Goal: Task Accomplishment & Management: Use online tool/utility

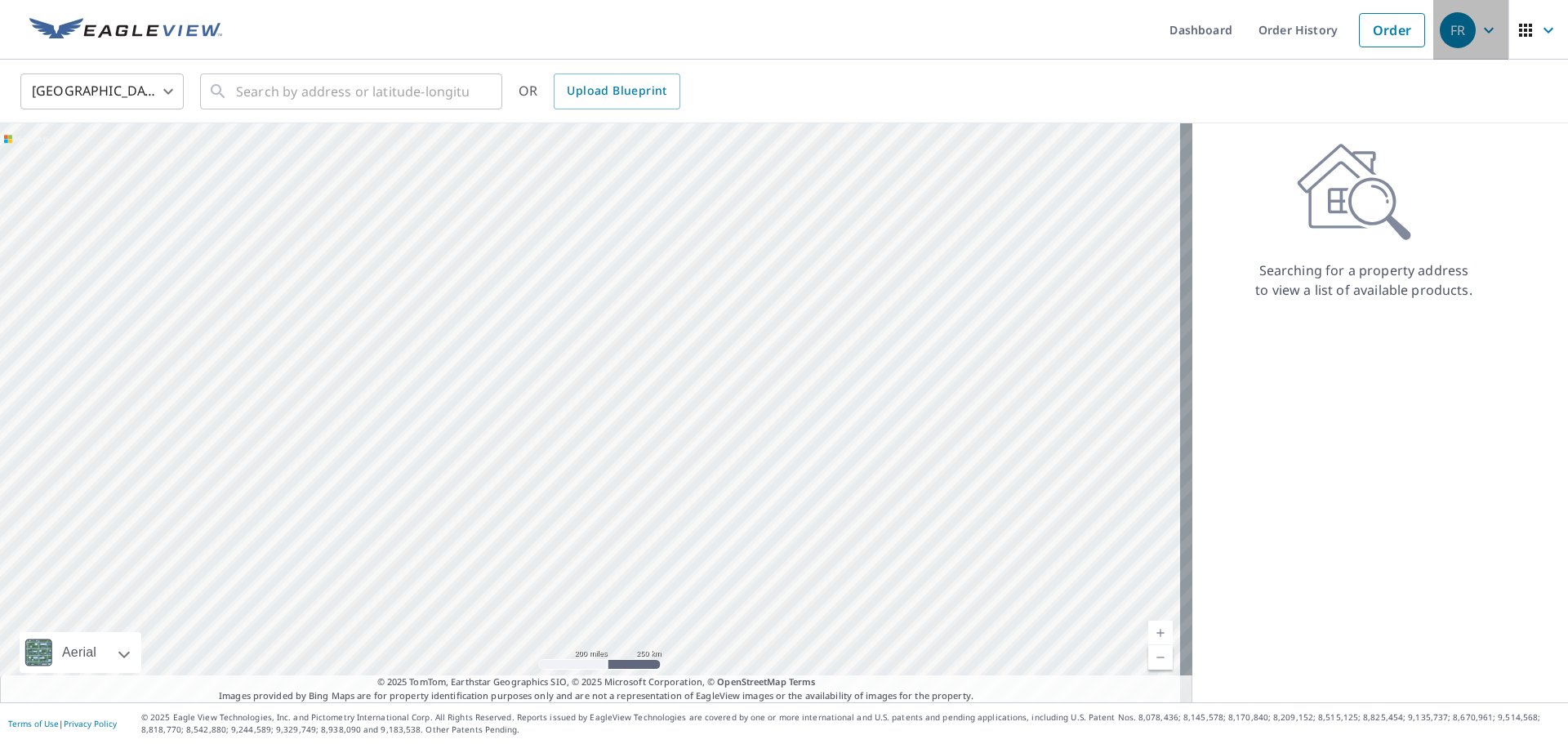
click at [1458, 32] on div "FR" at bounding box center [1458, 30] width 36 height 36
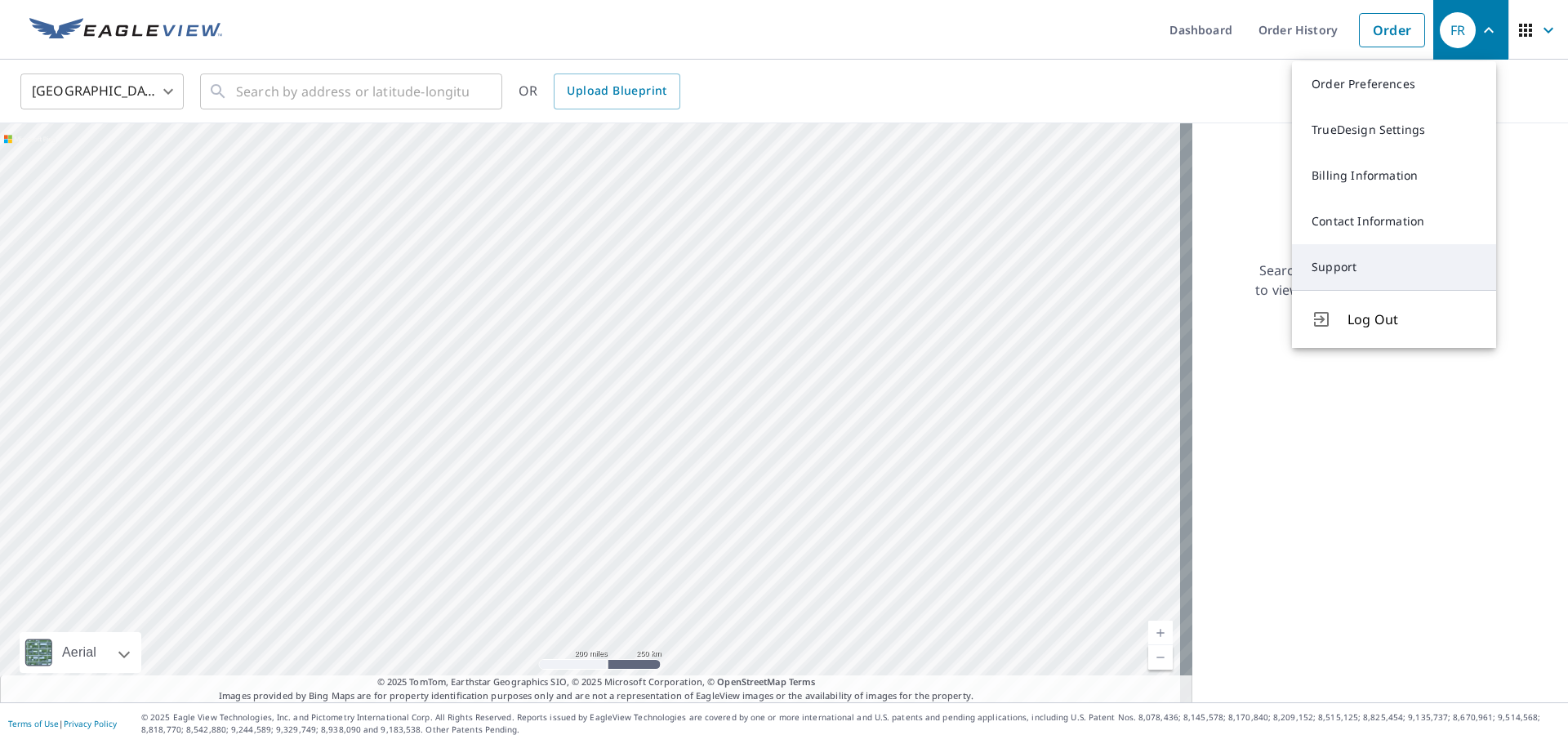
click at [1373, 256] on link "Support" at bounding box center [1394, 267] width 204 height 46
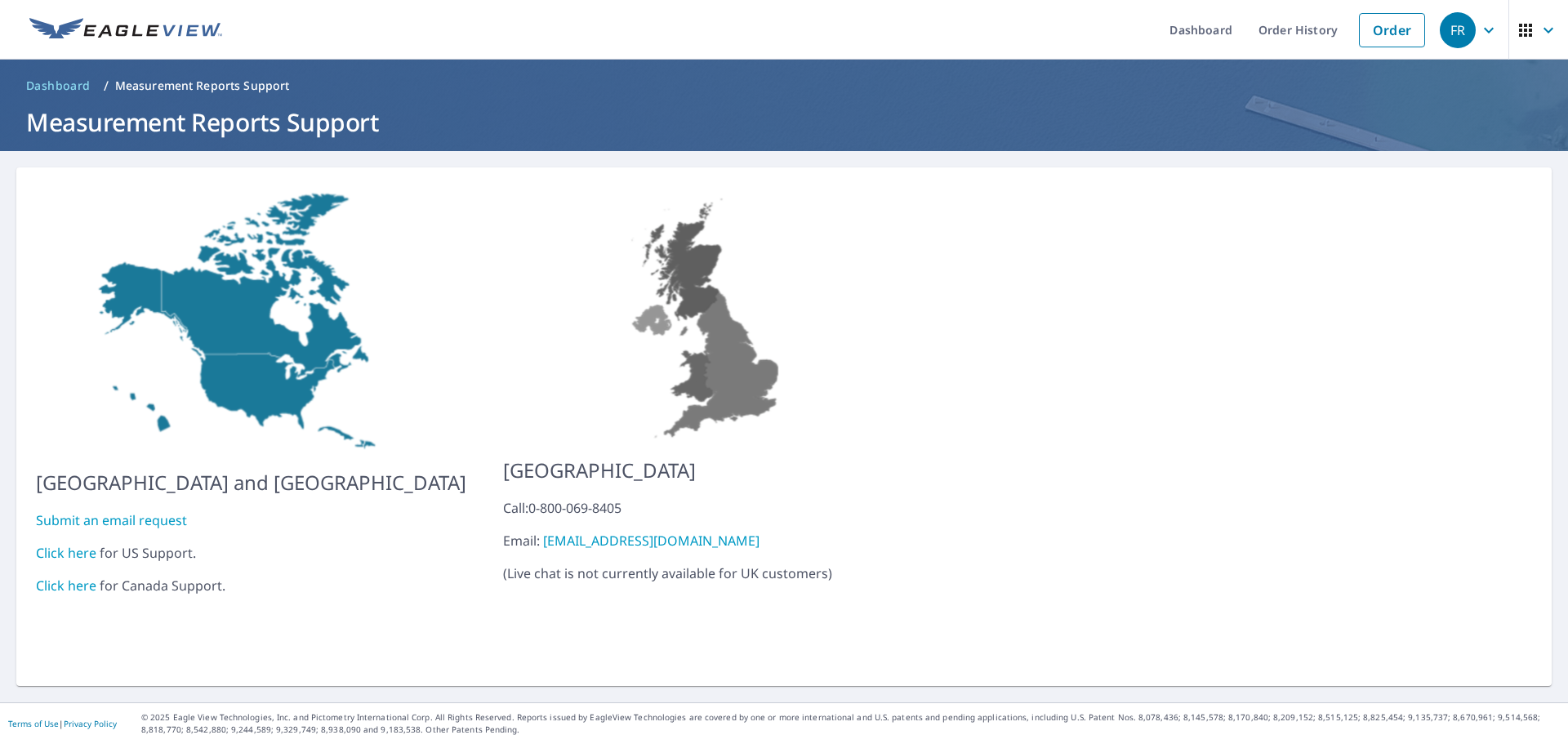
click at [73, 547] on link "Click here" at bounding box center [66, 553] width 60 height 18
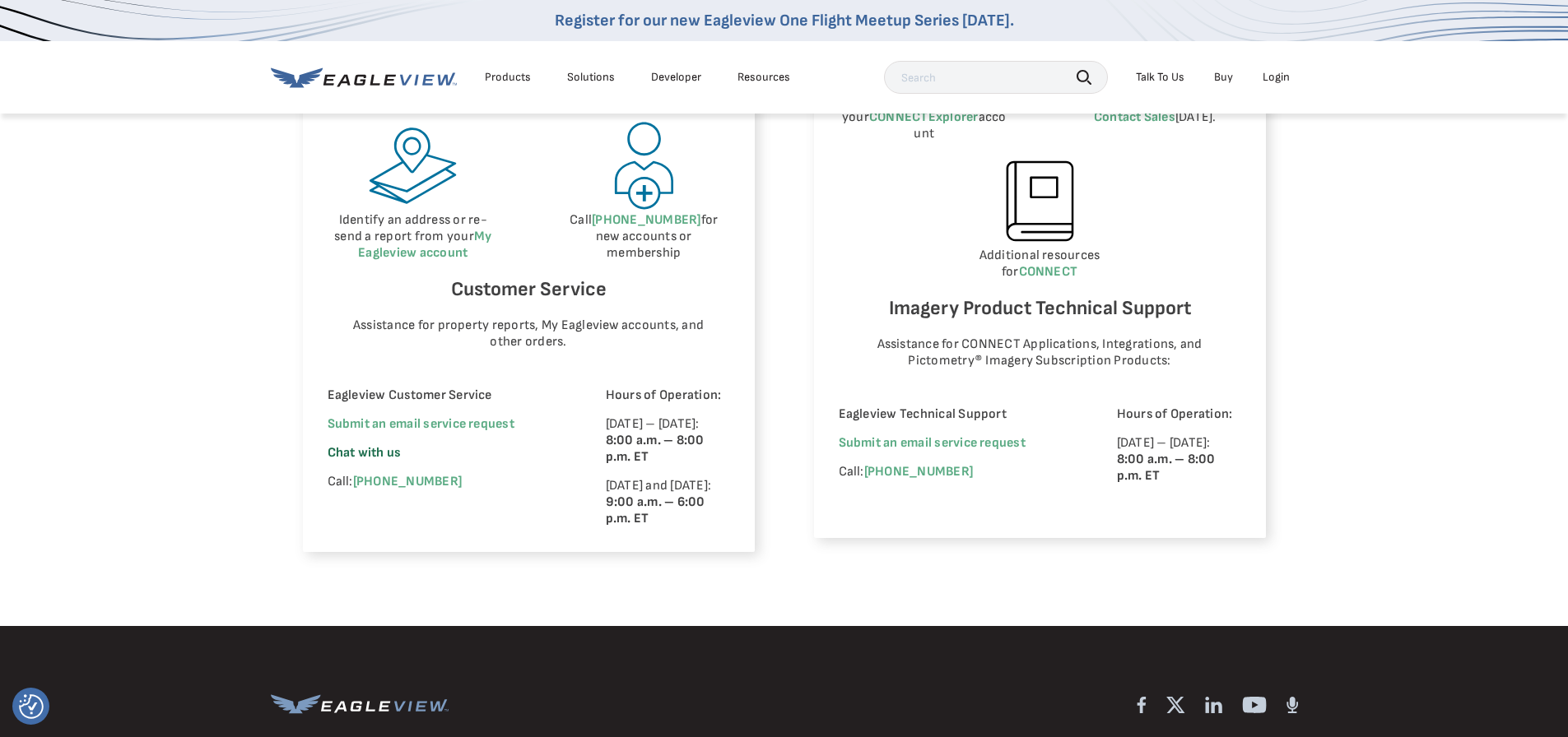
click at [373, 451] on span "Chat with us" at bounding box center [364, 453] width 74 height 16
click at [351, 449] on span "Chat with us" at bounding box center [364, 453] width 74 height 16
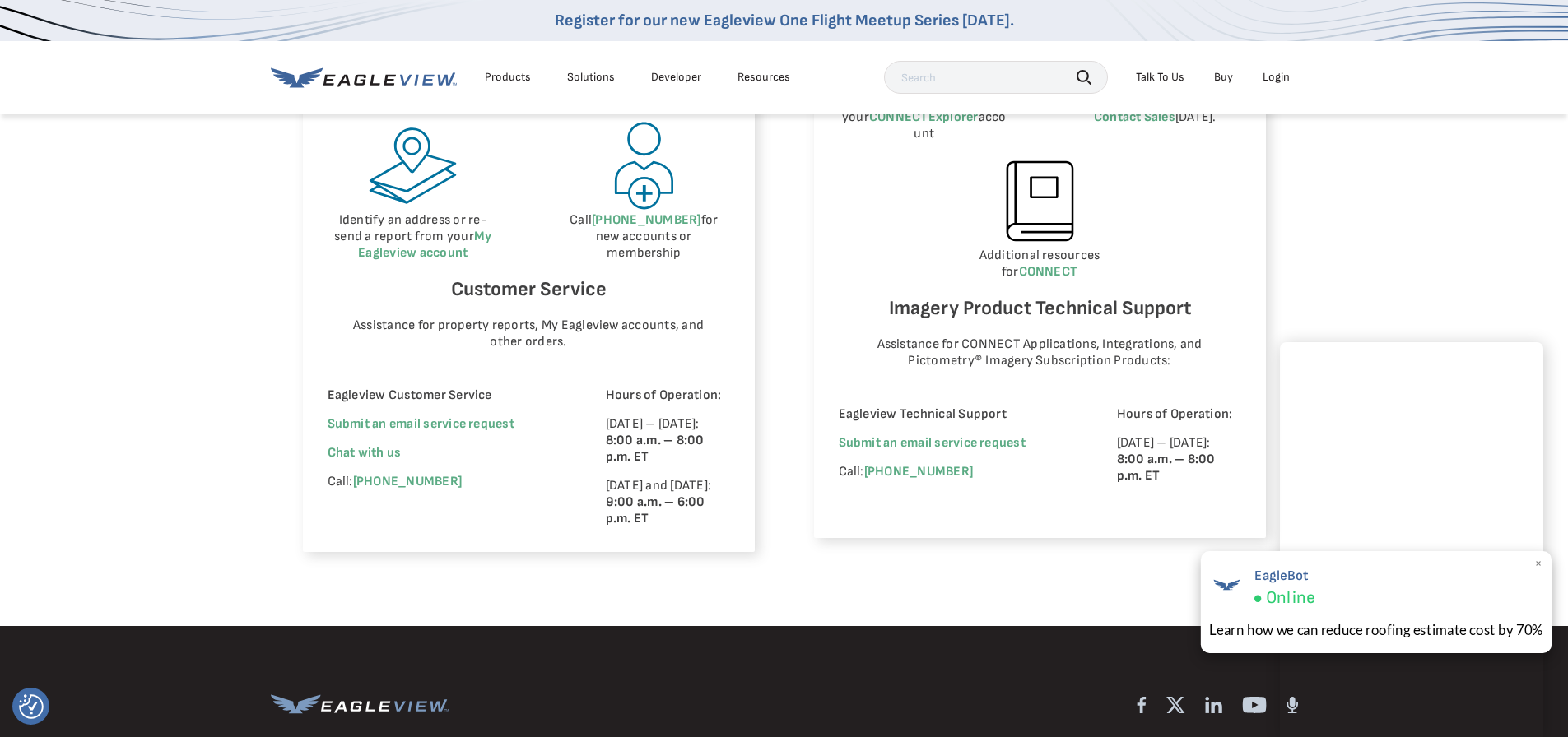
click at [1532, 562] on div "EagleBot Online Learn how we can reduce roofing estimate cost by 70% ×" at bounding box center [1376, 602] width 352 height 102
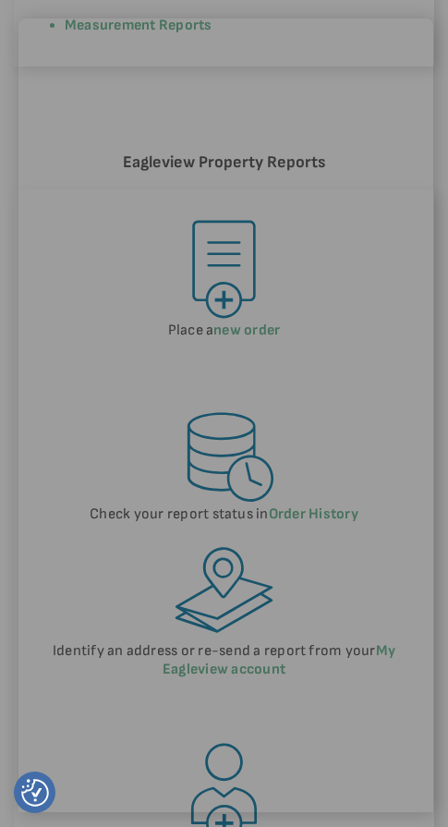
scroll to position [961, 0]
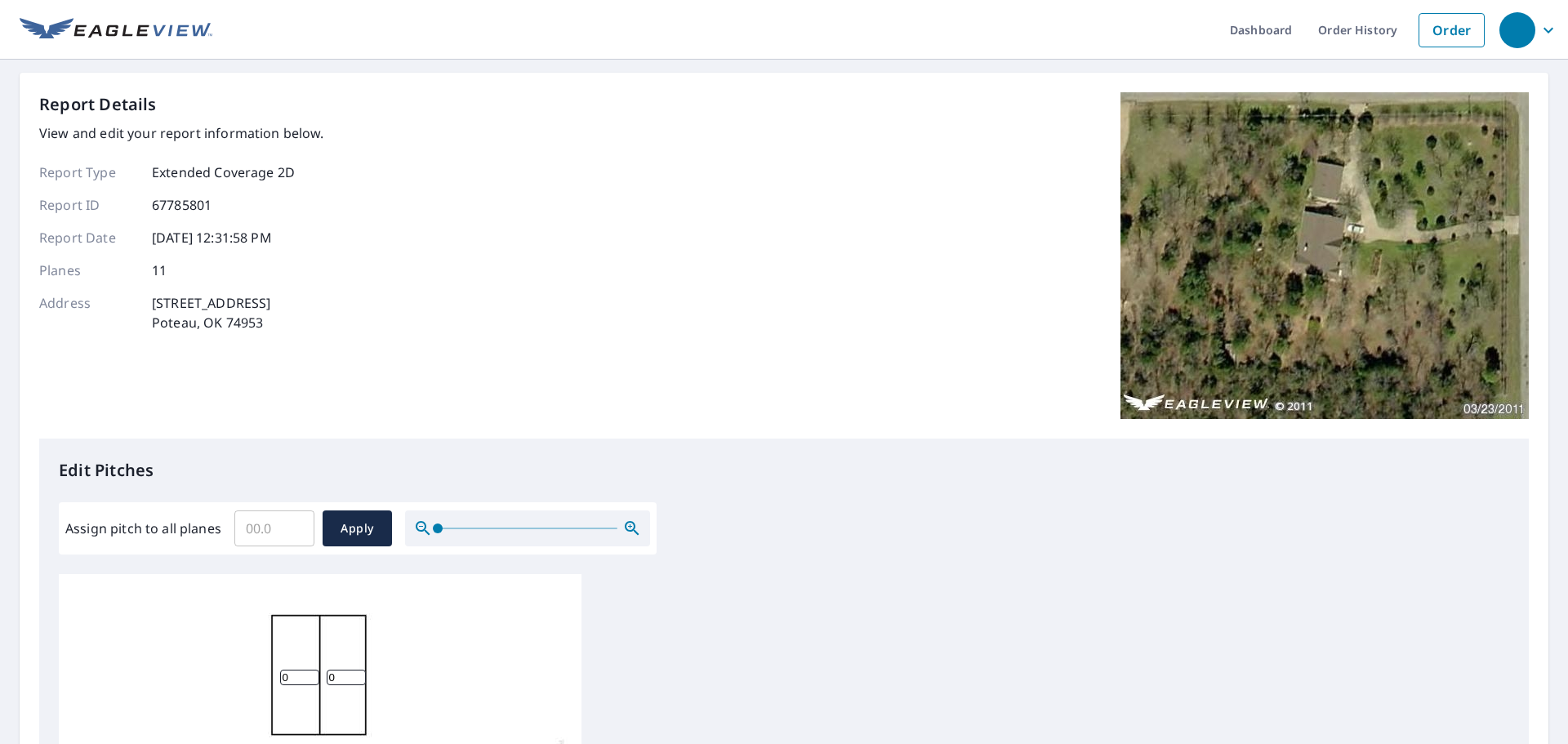
scroll to position [545, 0]
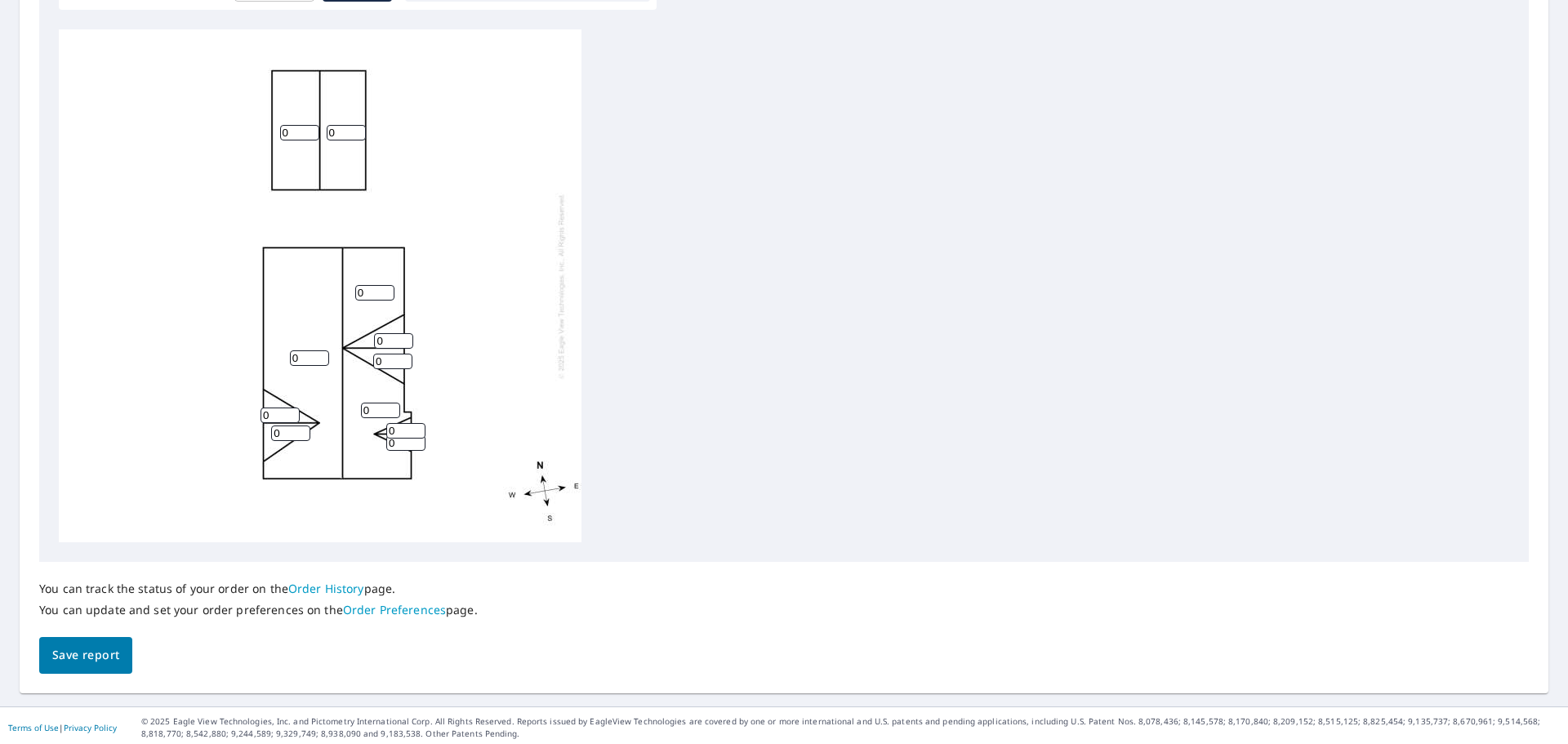
drag, startPoint x: 299, startPoint y: 354, endPoint x: 270, endPoint y: 356, distance: 29.1
click at [270, 356] on div "0 0 0 0 0 0 0 0 0 0 0" at bounding box center [321, 285] width 523 height 513
type input "3"
click at [261, 417] on input "0" at bounding box center [280, 415] width 39 height 16
type input "7"
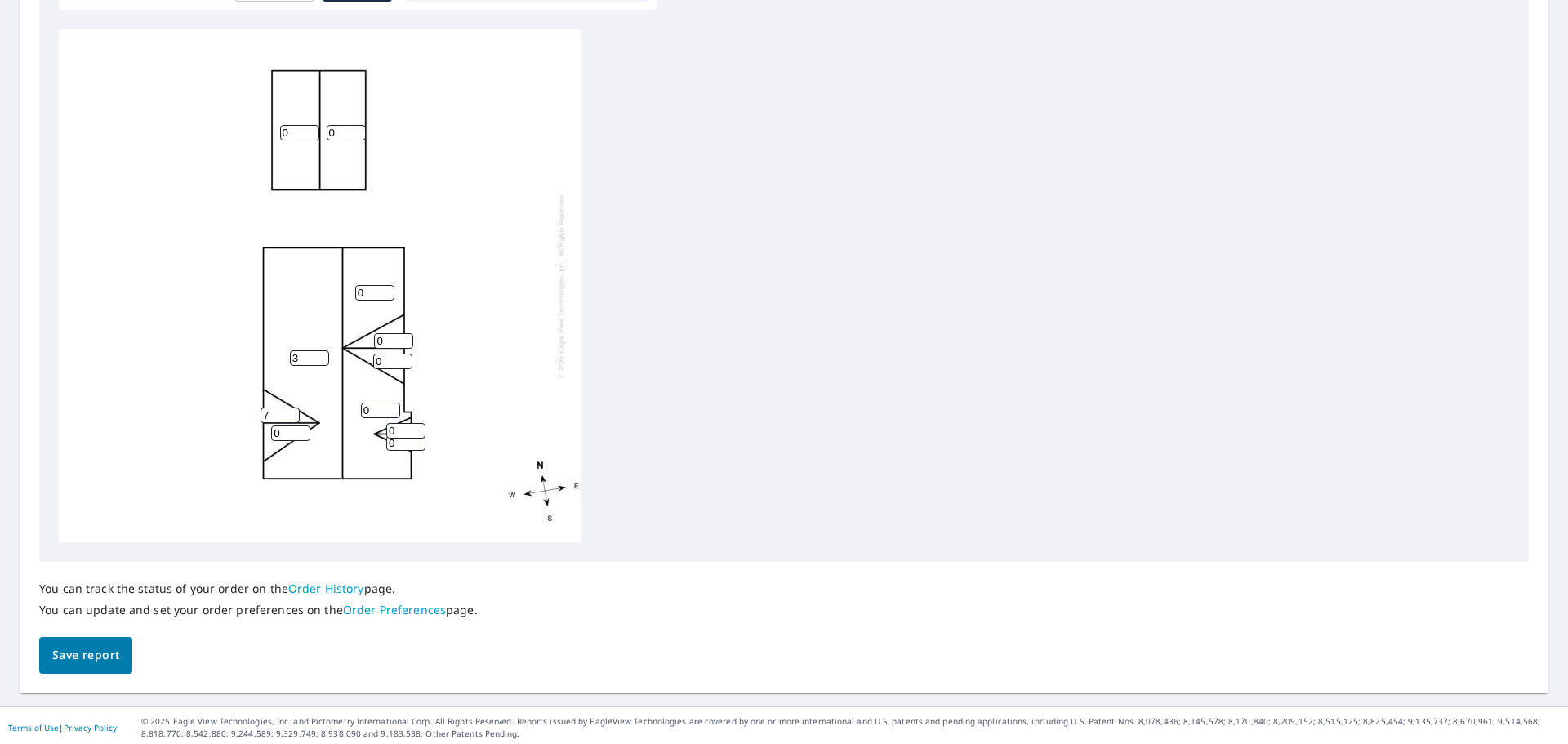
drag, startPoint x: 279, startPoint y: 430, endPoint x: 258, endPoint y: 429, distance: 21.0
click at [258, 429] on div "3 0 0 0 0 0 0 0 7 0 0" at bounding box center [321, 285] width 523 height 513
type input "7"
drag, startPoint x: 375, startPoint y: 293, endPoint x: 352, endPoint y: 294, distance: 23.0
click at [352, 294] on div "3 0 0 0 0 0 7 0 7 0 0" at bounding box center [321, 285] width 523 height 513
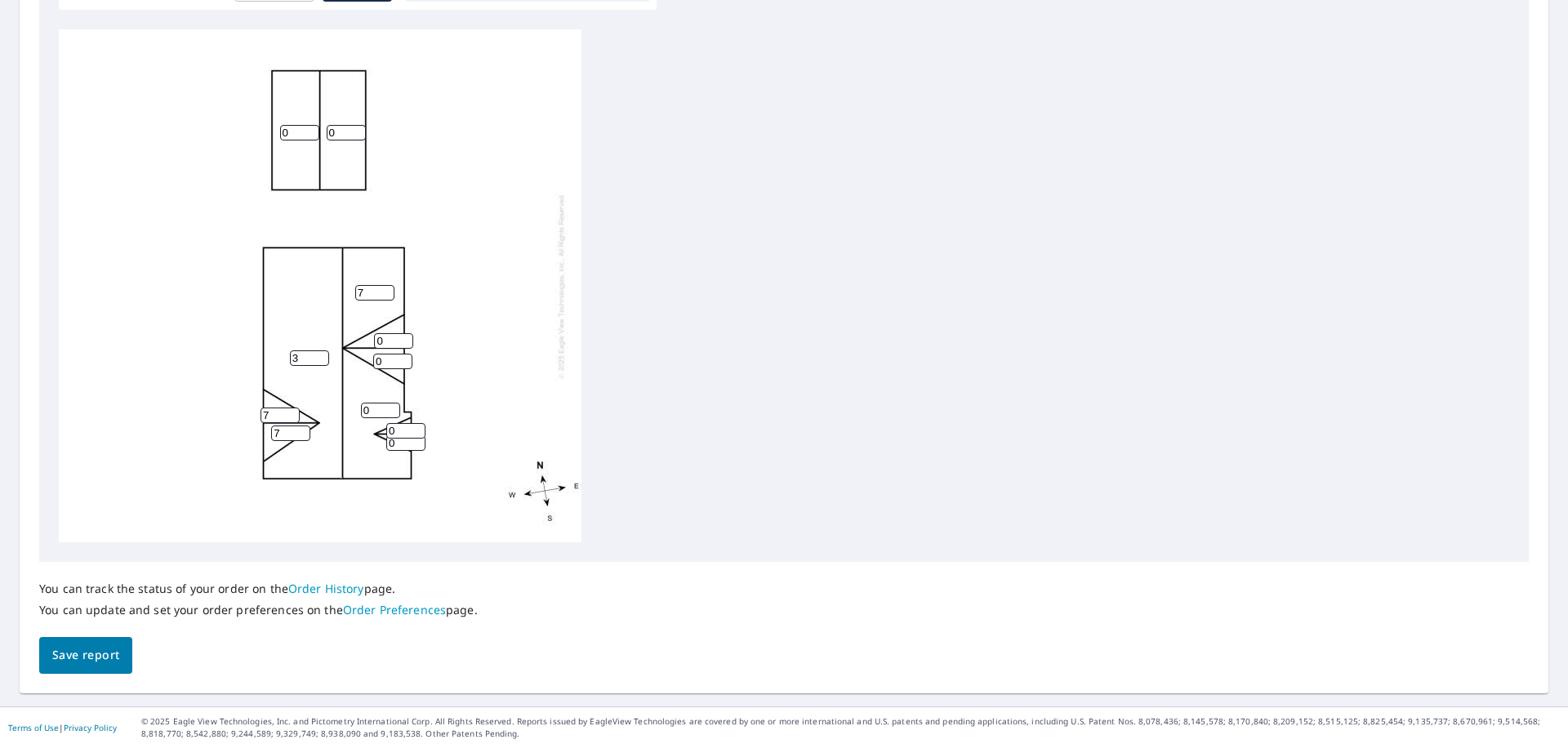
type input "7"
drag, startPoint x: 375, startPoint y: 412, endPoint x: 338, endPoint y: 412, distance: 37.0
click at [338, 412] on div "3 0 0 0 7 0 7 0 7 0 0" at bounding box center [321, 285] width 523 height 513
type input "7"
drag, startPoint x: 388, startPoint y: 341, endPoint x: 359, endPoint y: 341, distance: 29.0
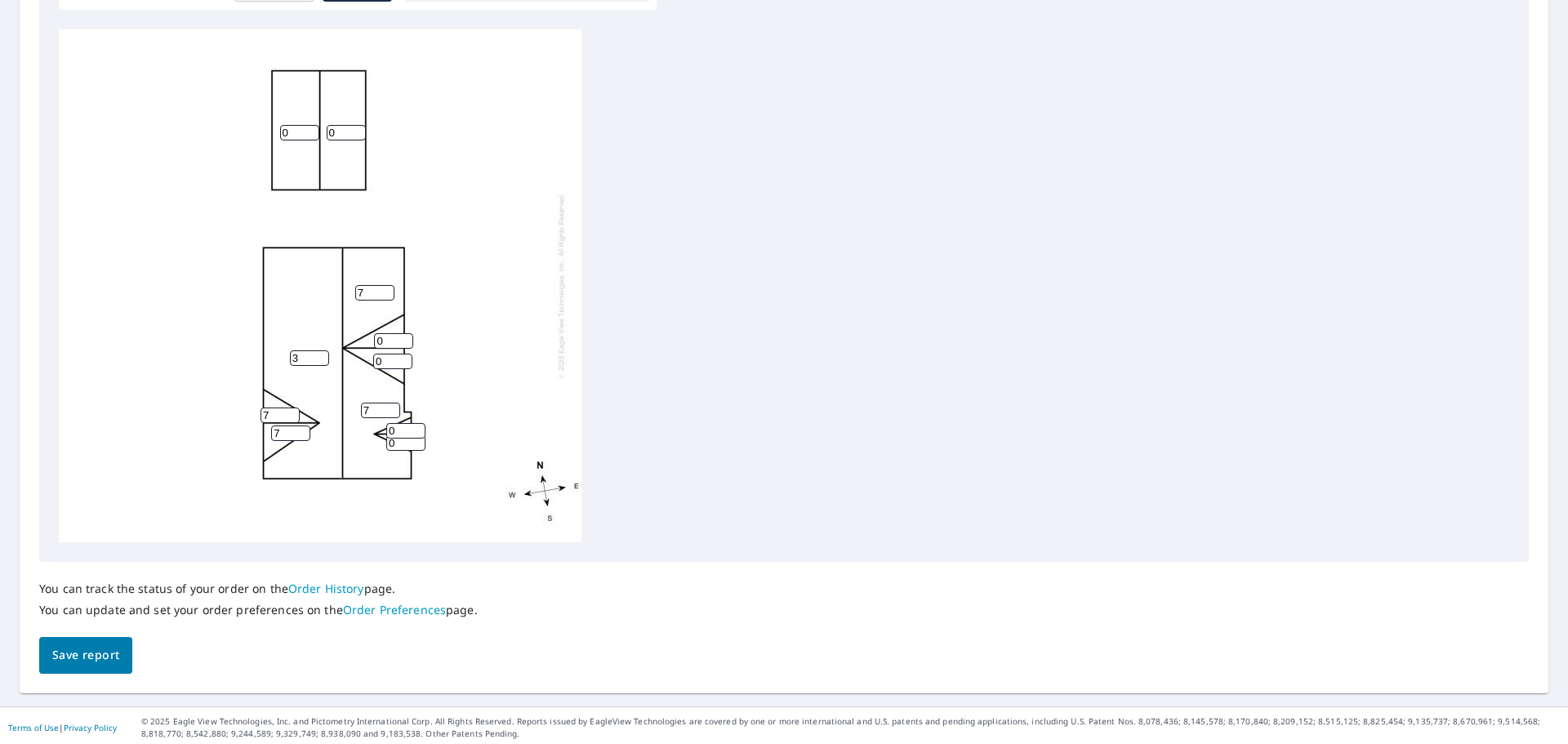
click at [359, 341] on div "3 7 0 0 7 0 7 0 7 0 0" at bounding box center [321, 285] width 523 height 513
type input "12"
drag, startPoint x: 400, startPoint y: 430, endPoint x: 395, endPoint y: 439, distance: 10.3
click at [386, 432] on input "0" at bounding box center [405, 431] width 39 height 16
type input "12"
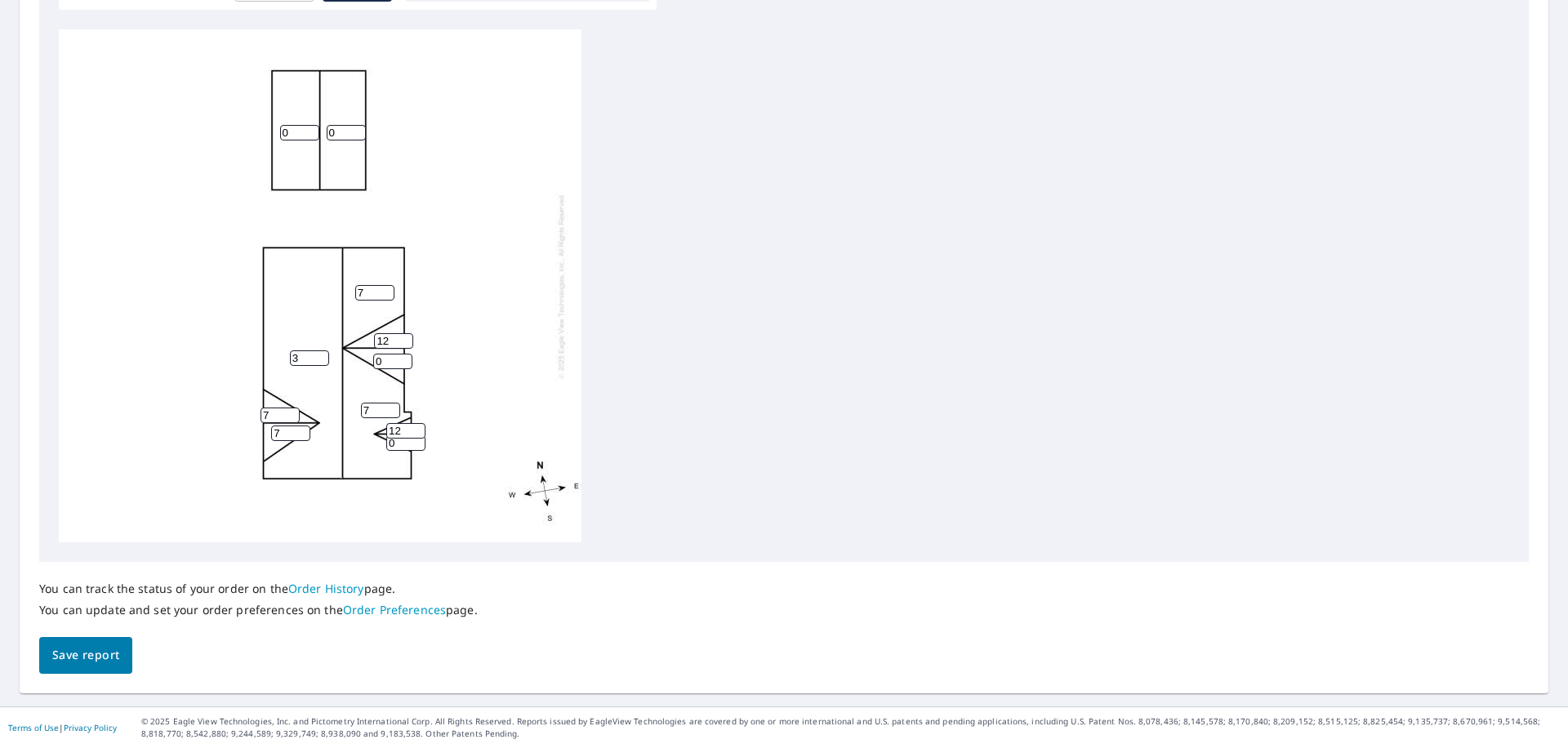
drag, startPoint x: 405, startPoint y: 449, endPoint x: 366, endPoint y: 451, distance: 39.1
click at [366, 451] on div "3 7 0 0 7 0 7 12 7 0 12" at bounding box center [321, 285] width 523 height 513
type input "12"
click at [384, 361] on input "0" at bounding box center [393, 361] width 39 height 16
drag, startPoint x: 379, startPoint y: 362, endPoint x: 344, endPoint y: 366, distance: 35.2
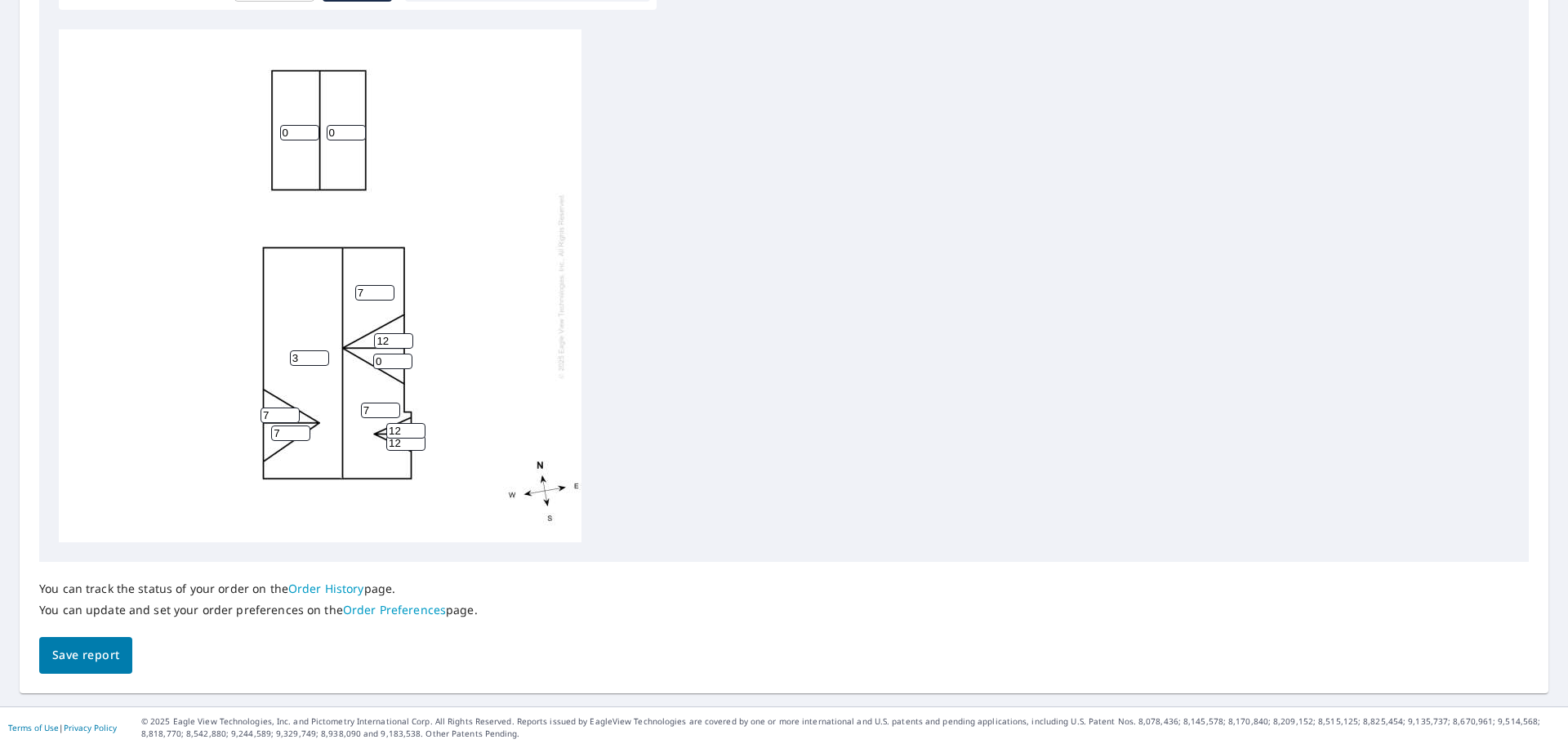
click at [344, 366] on div "3 7 0 0 7 0 7 12 7 12 12" at bounding box center [321, 285] width 523 height 513
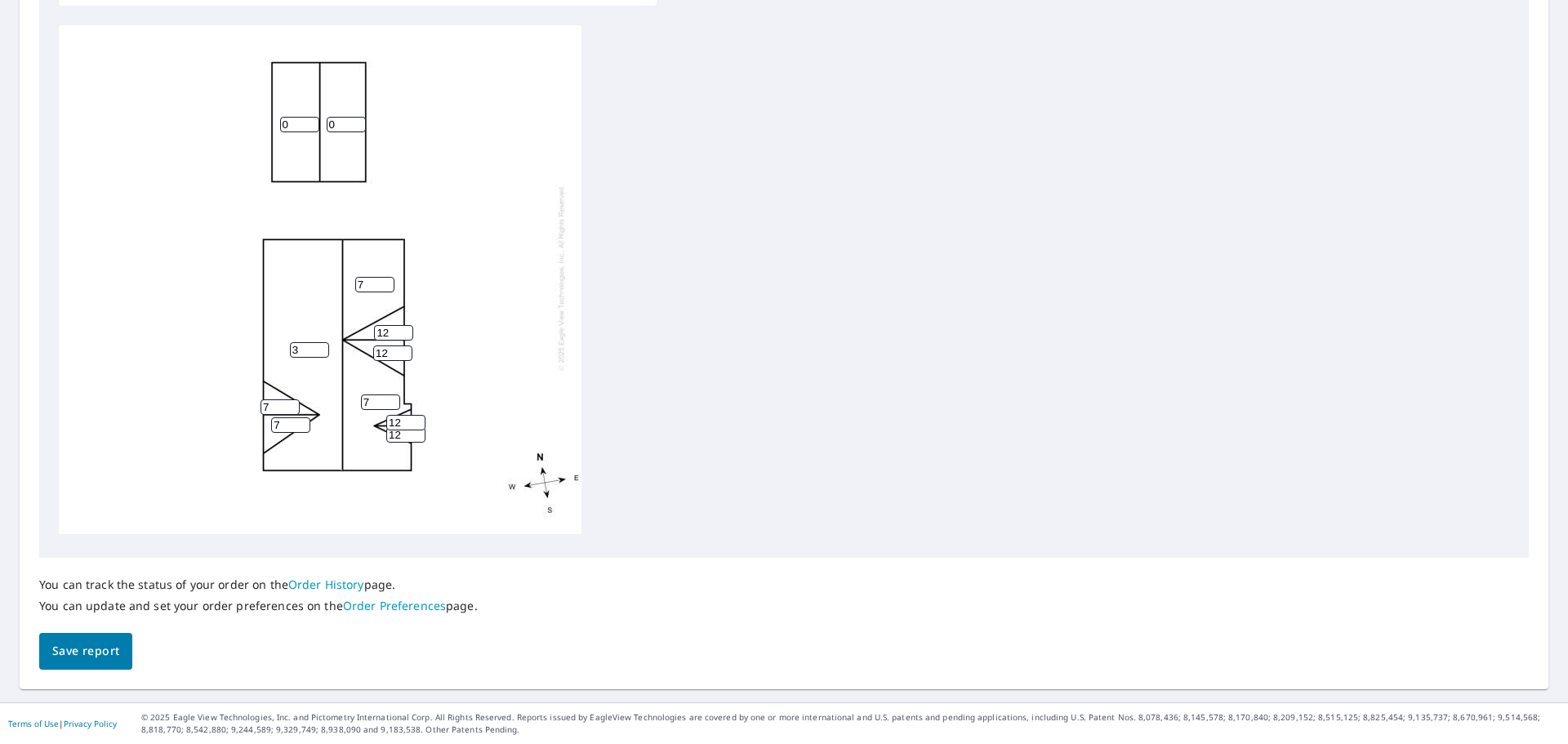
scroll to position [16, 0]
type input "12"
click at [111, 661] on span "Save report" at bounding box center [86, 651] width 67 height 20
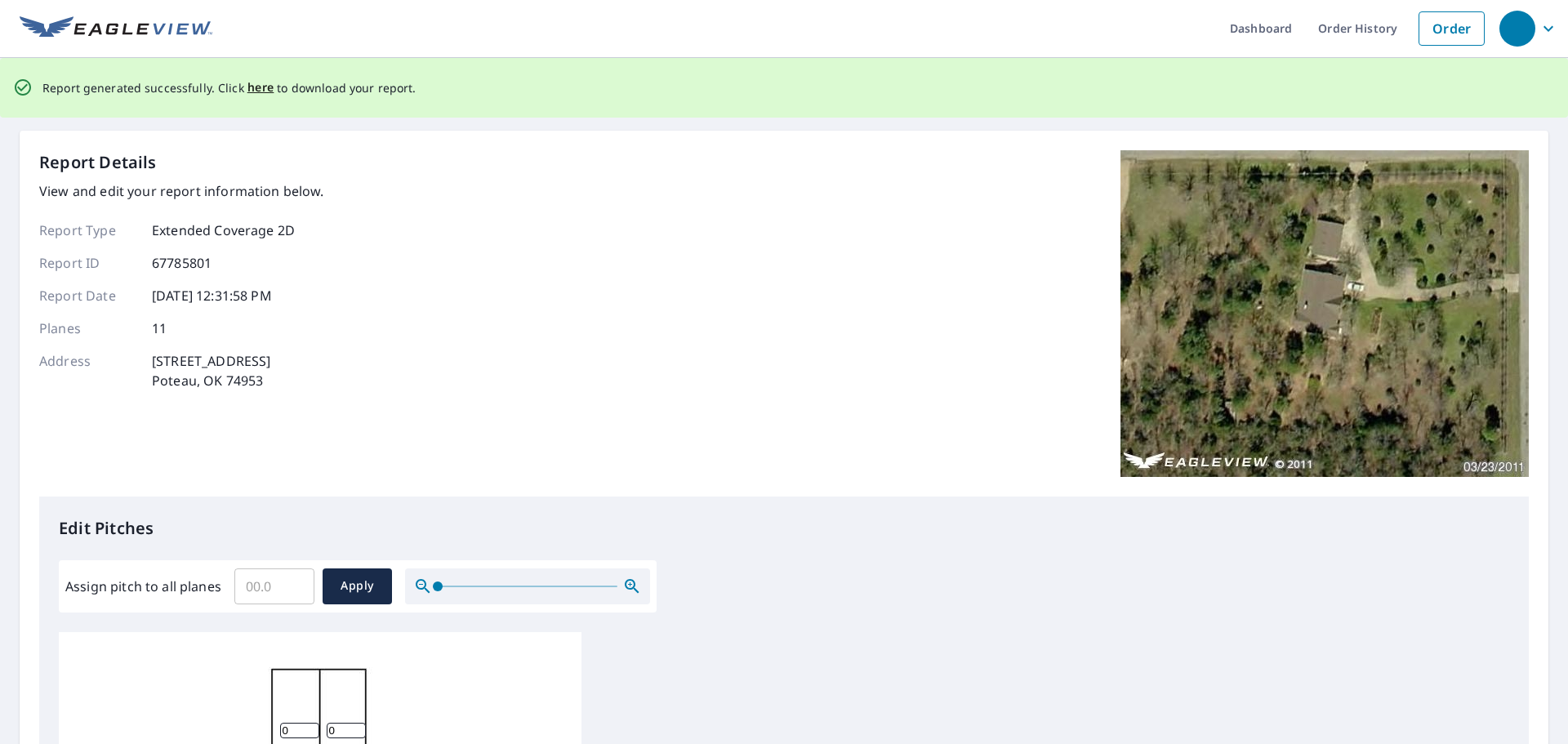
scroll to position [0, 0]
click at [261, 95] on span "here" at bounding box center [261, 89] width 27 height 20
